Goal: Transaction & Acquisition: Obtain resource

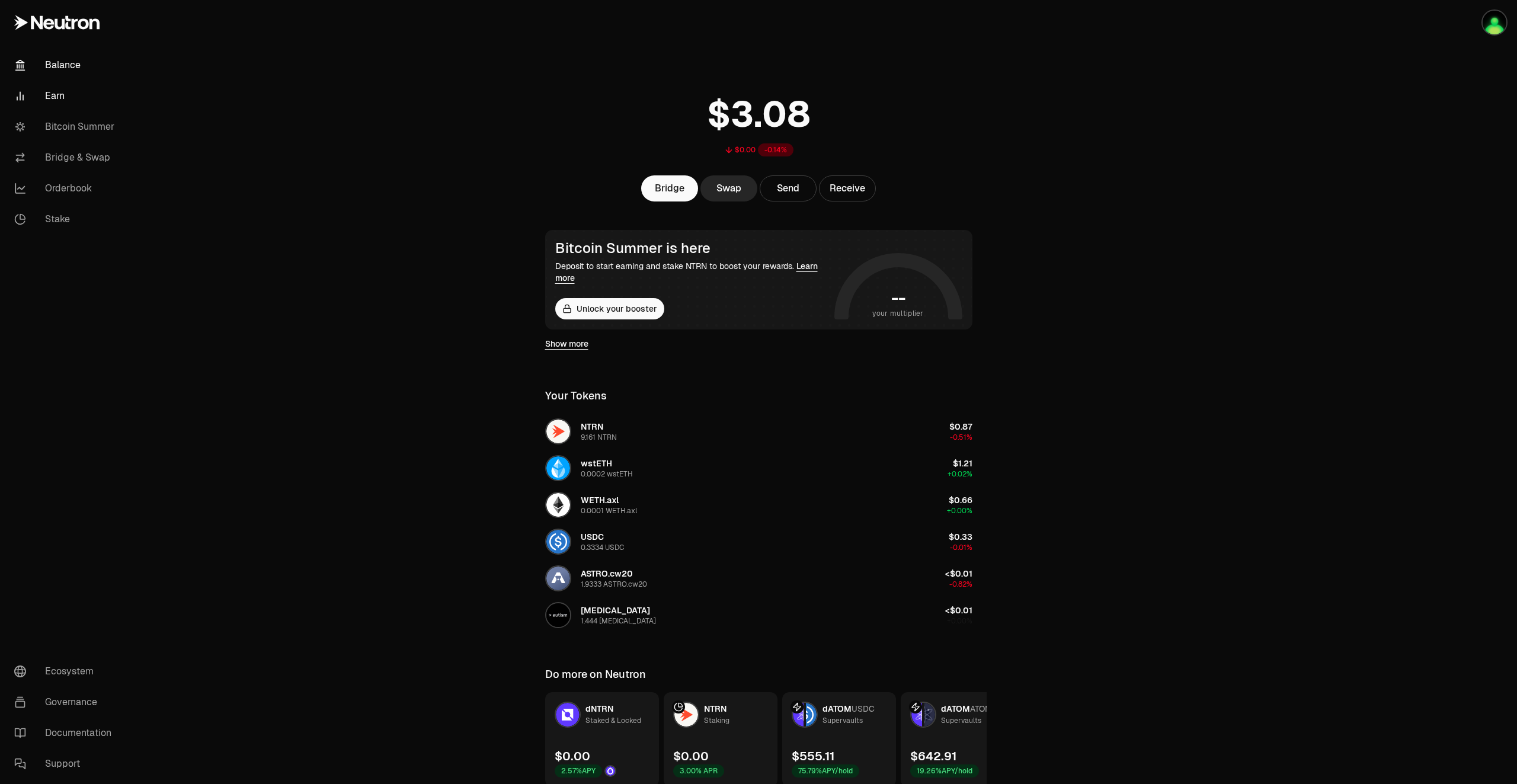
click at [53, 97] on link "Earn" at bounding box center [65, 96] width 123 height 30
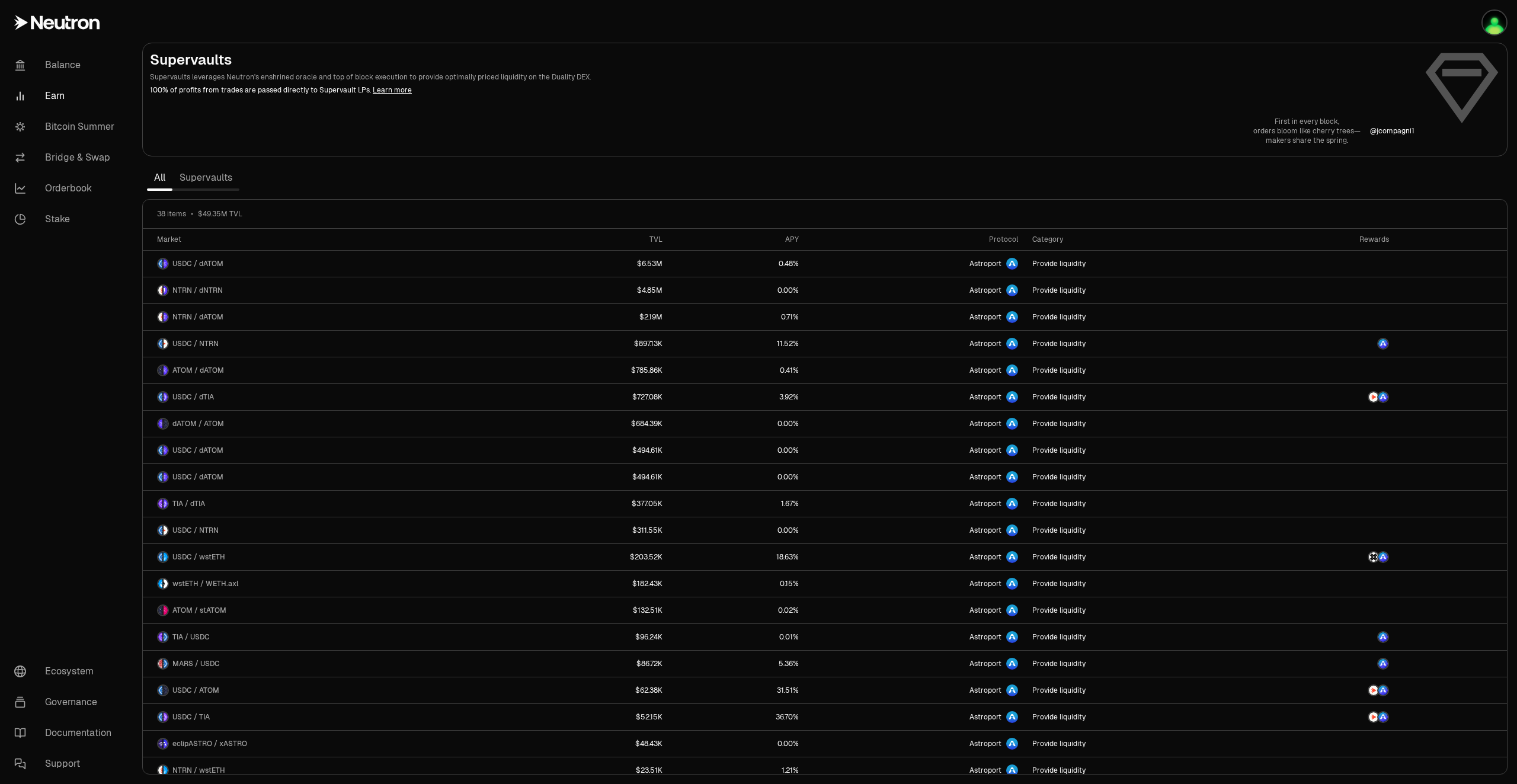
click at [218, 182] on link "Supervaults" at bounding box center [205, 178] width 67 height 23
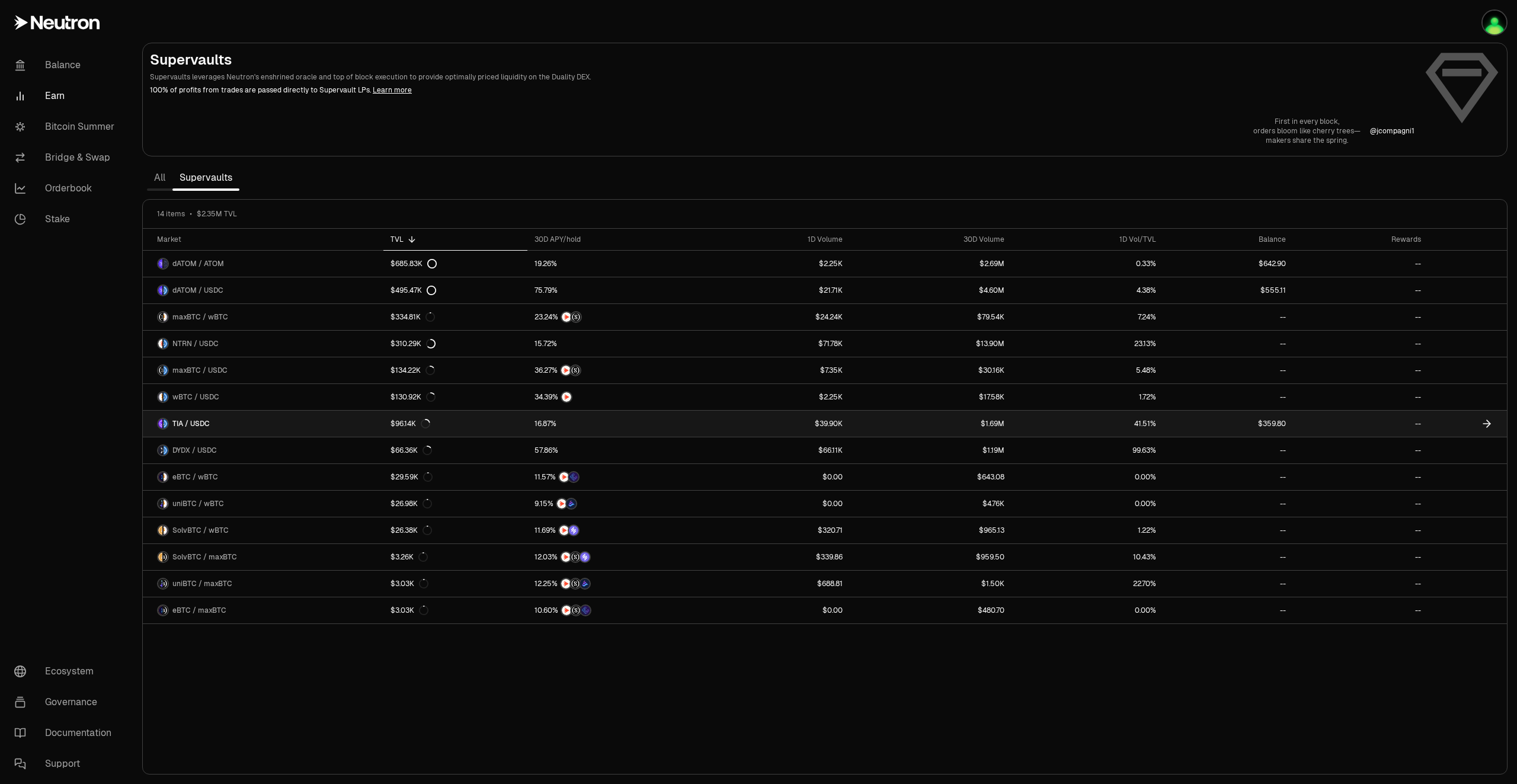
click at [1487, 425] on icon at bounding box center [1486, 423] width 12 height 12
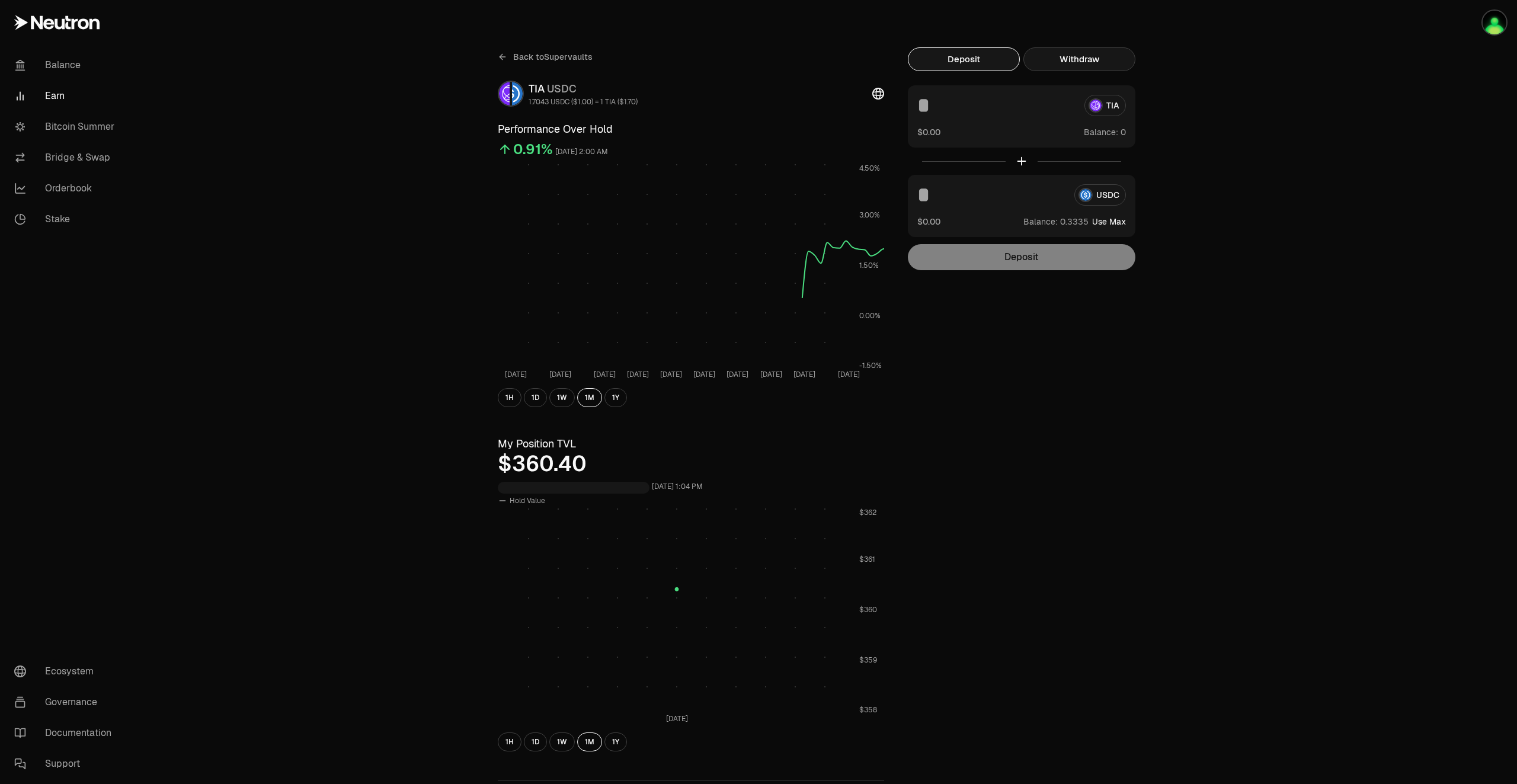
click at [1077, 56] on button "Withdraw" at bounding box center [1079, 59] width 112 height 23
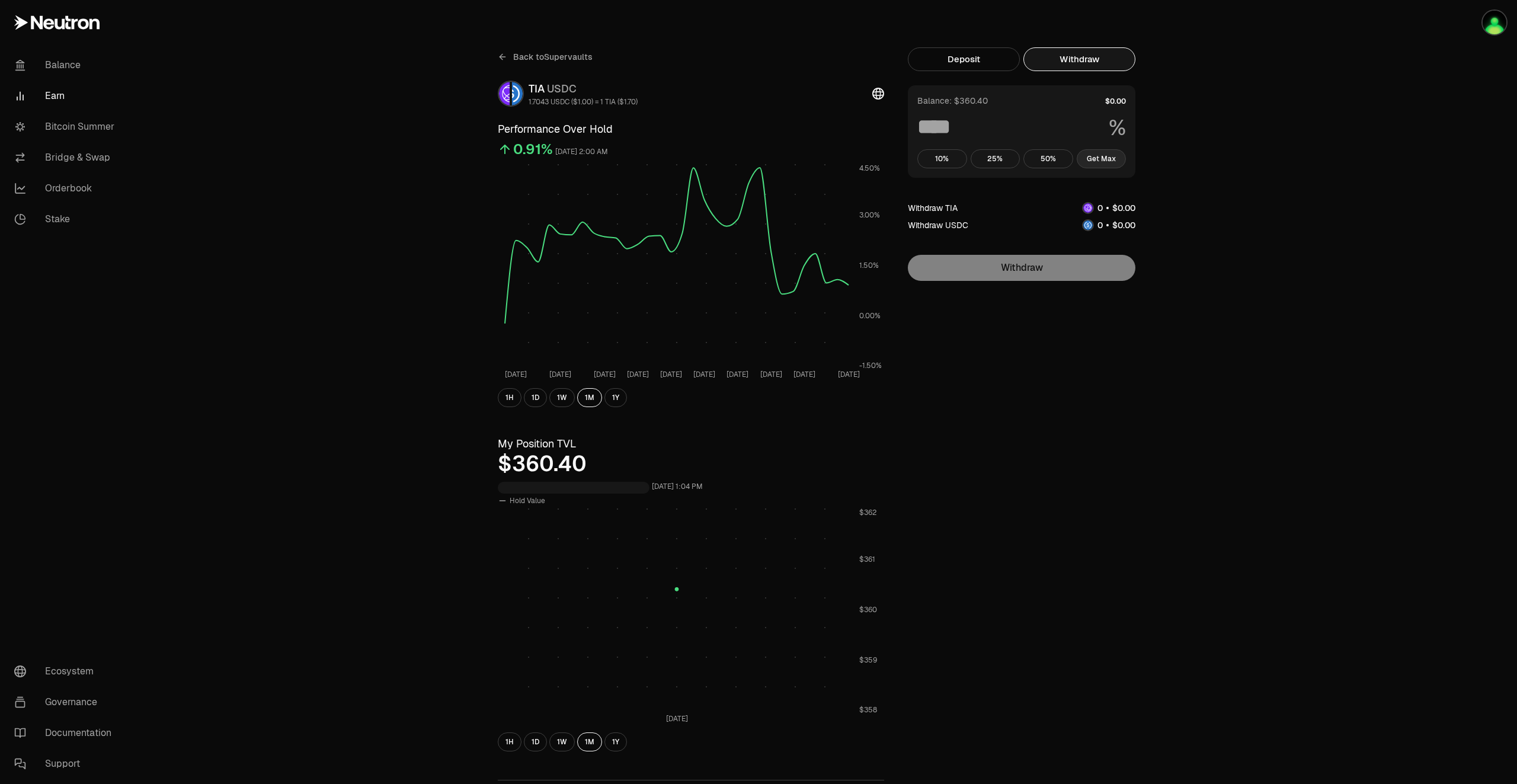
click at [1096, 162] on button "Get Max" at bounding box center [1101, 158] width 49 height 19
type input "***"
